Goal: Check status: Check status

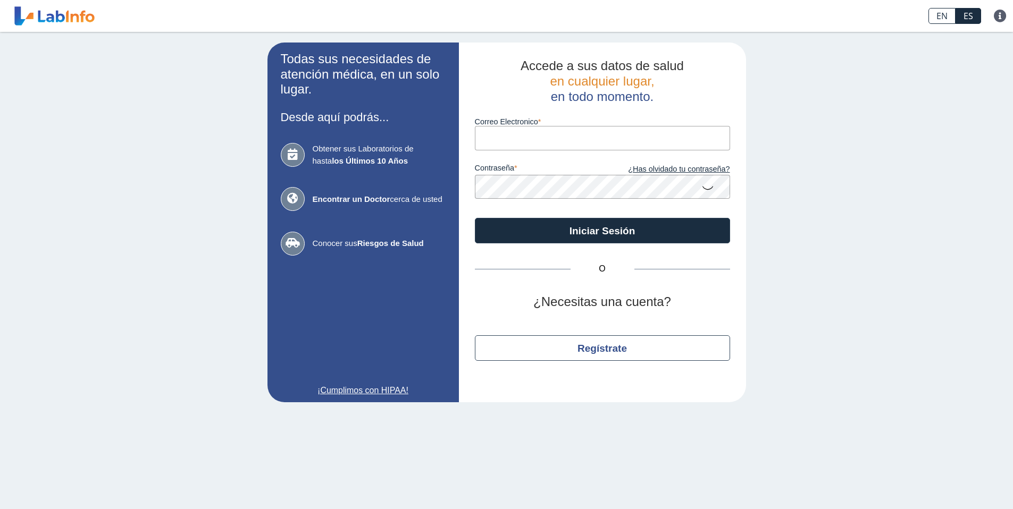
type input "[EMAIL_ADDRESS][DOMAIN_NAME]"
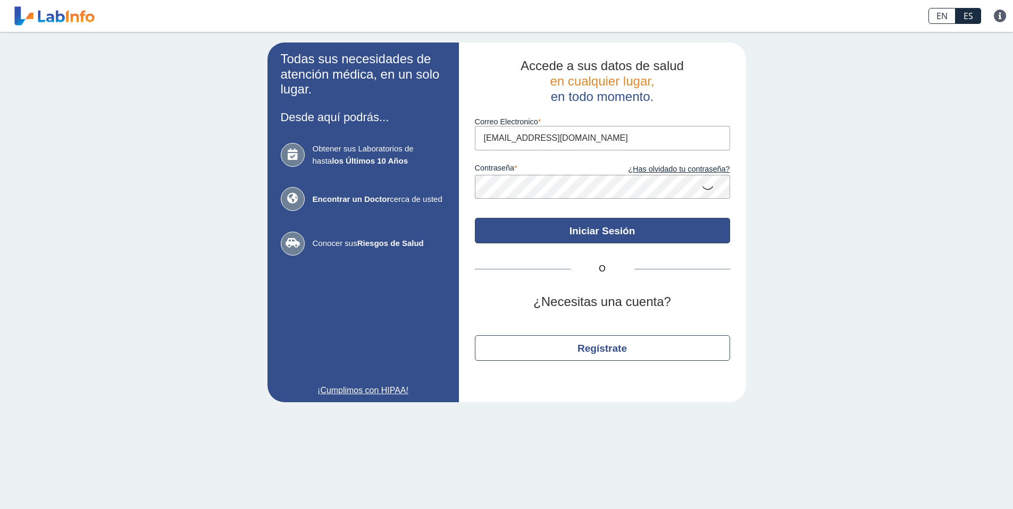
click at [595, 232] on button "Iniciar Sesión" at bounding box center [602, 231] width 255 height 26
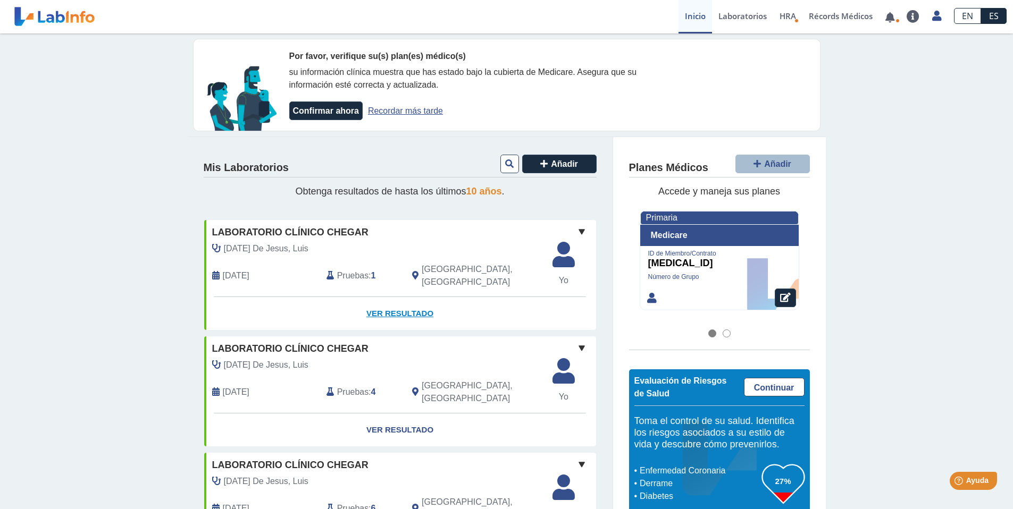
click at [398, 303] on link "Ver Resultado" at bounding box center [400, 313] width 392 height 33
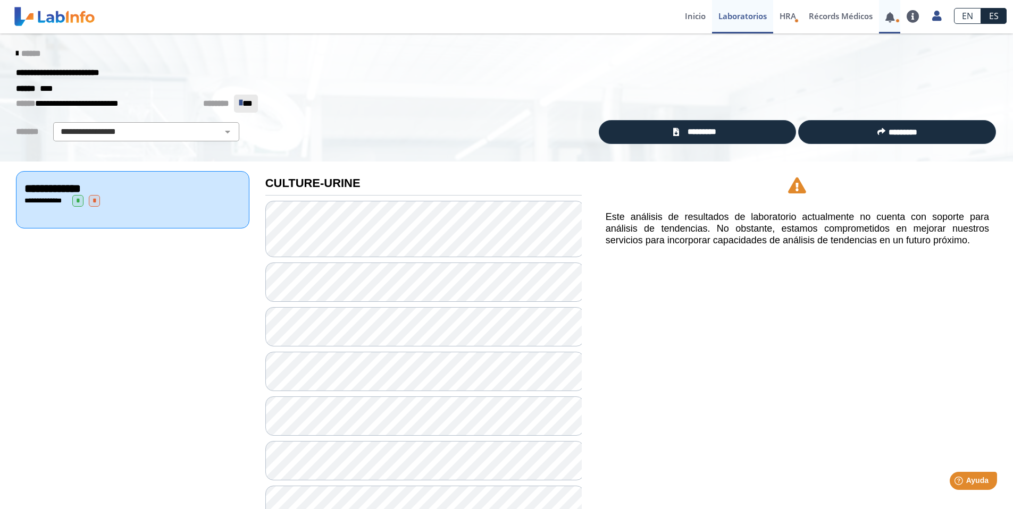
click at [899, 16] on link at bounding box center [890, 17] width 22 height 8
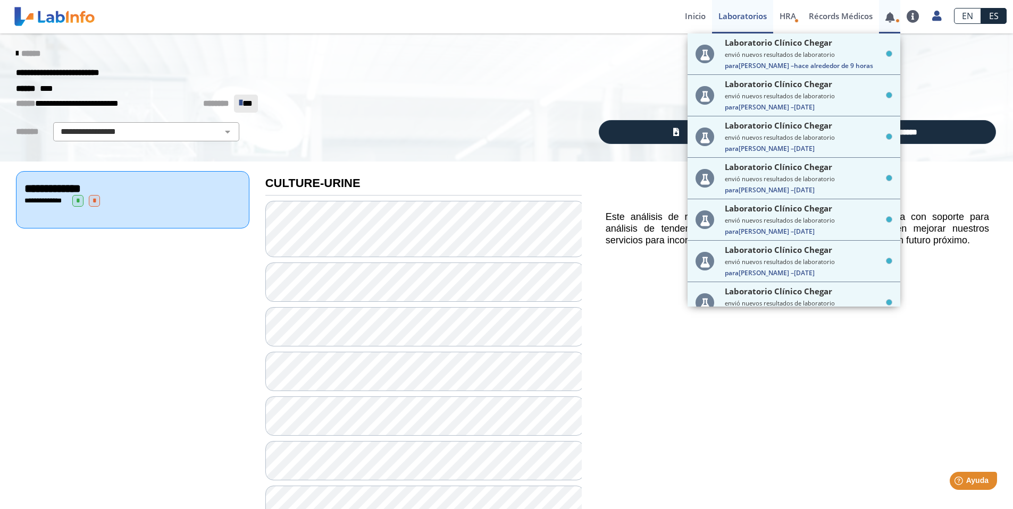
click at [899, 16] on link at bounding box center [890, 17] width 22 height 8
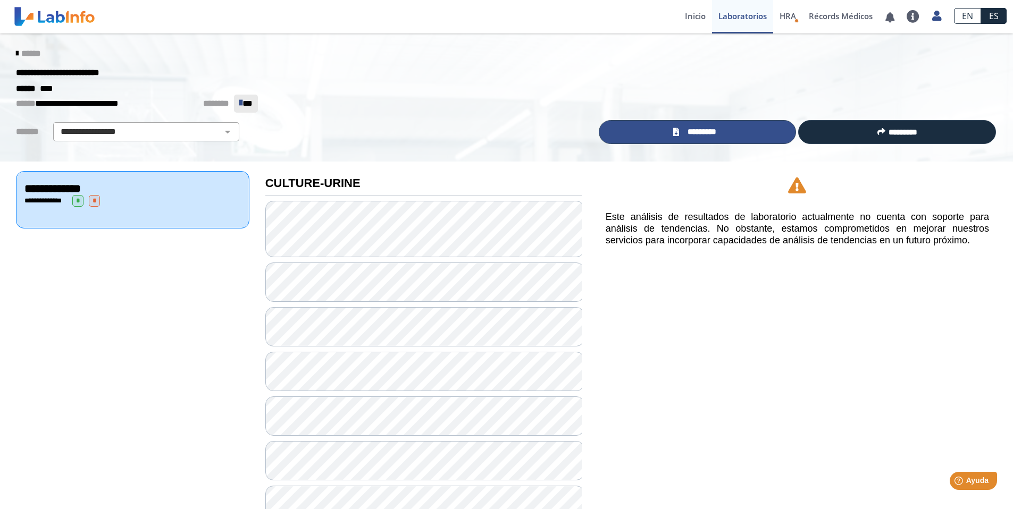
click at [703, 134] on span "*********" at bounding box center [701, 132] width 39 height 12
